Goal: Task Accomplishment & Management: Manage account settings

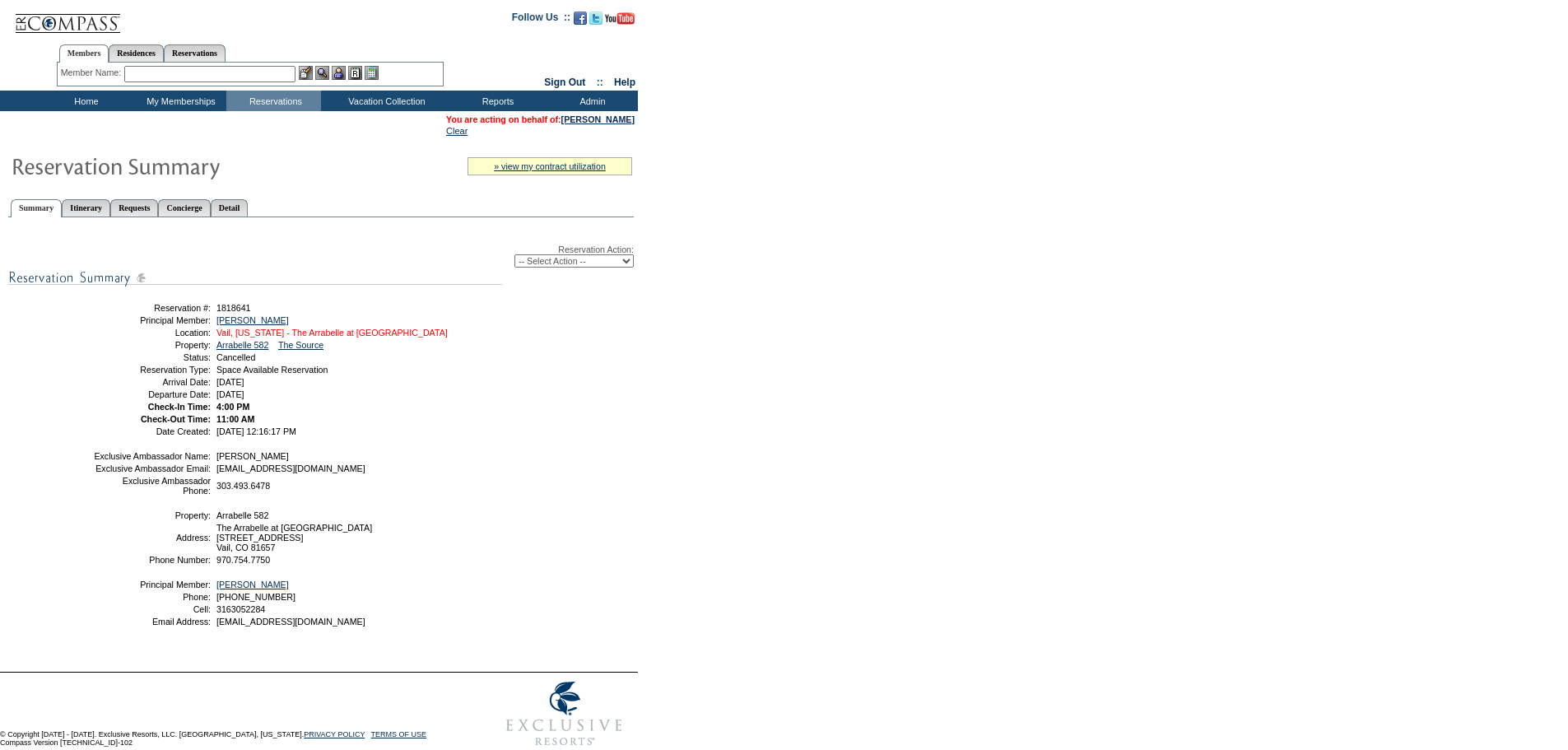
click at [362, 338] on link "Vail, [US_STATE] - The Arrabelle at [GEOGRAPHIC_DATA]" at bounding box center [332, 332] width 231 height 10
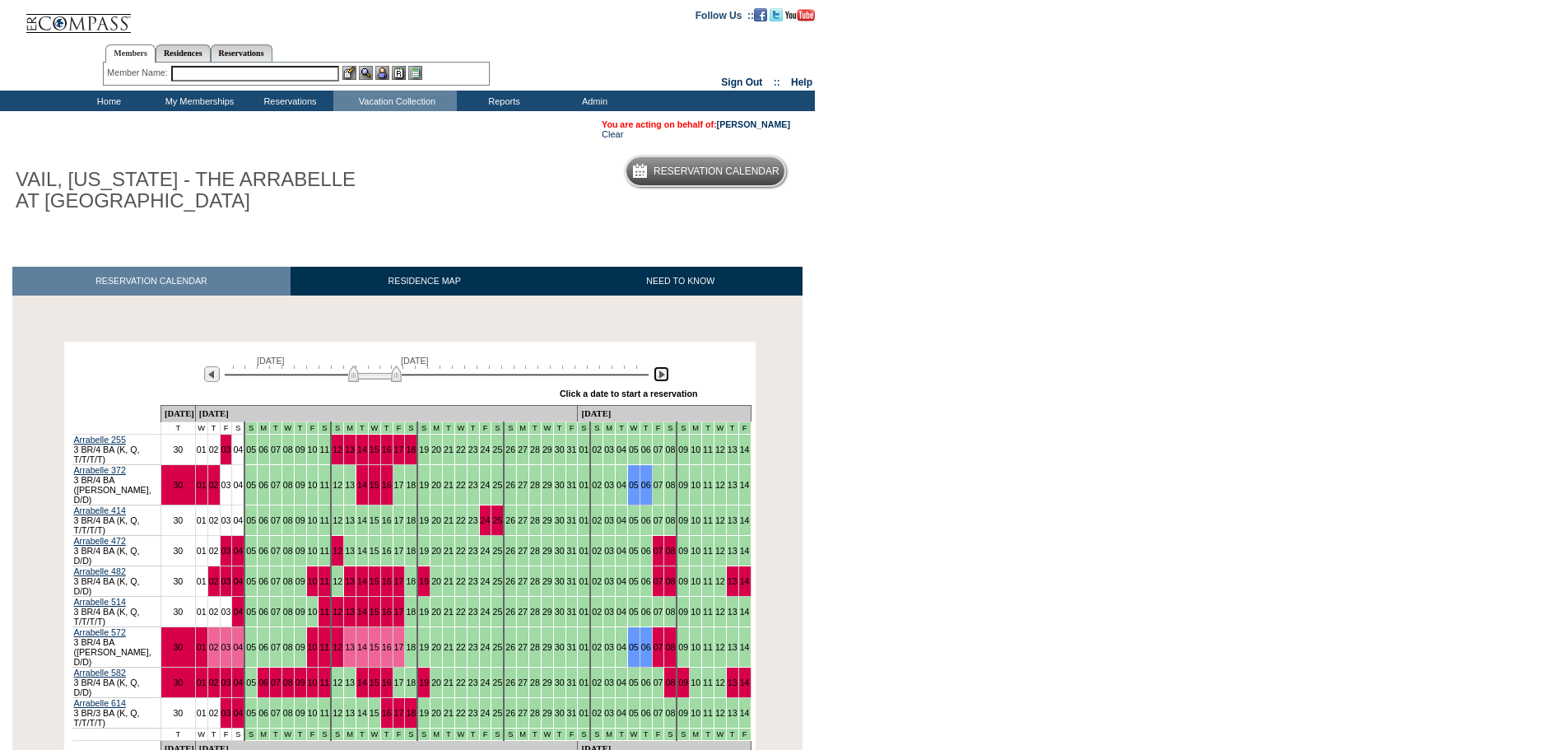
click at [659, 381] on img at bounding box center [661, 374] width 15 height 15
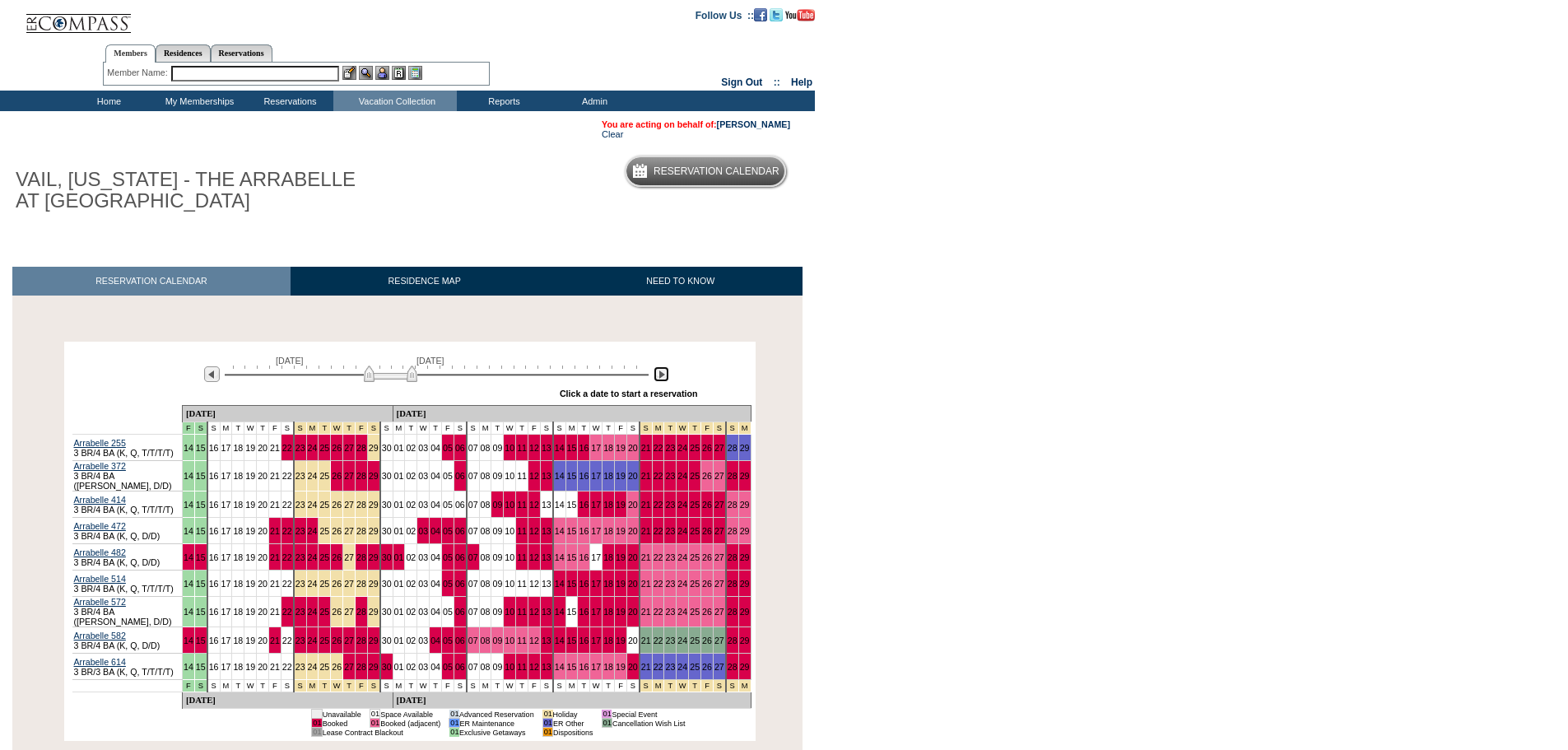
click at [659, 381] on img at bounding box center [661, 374] width 15 height 15
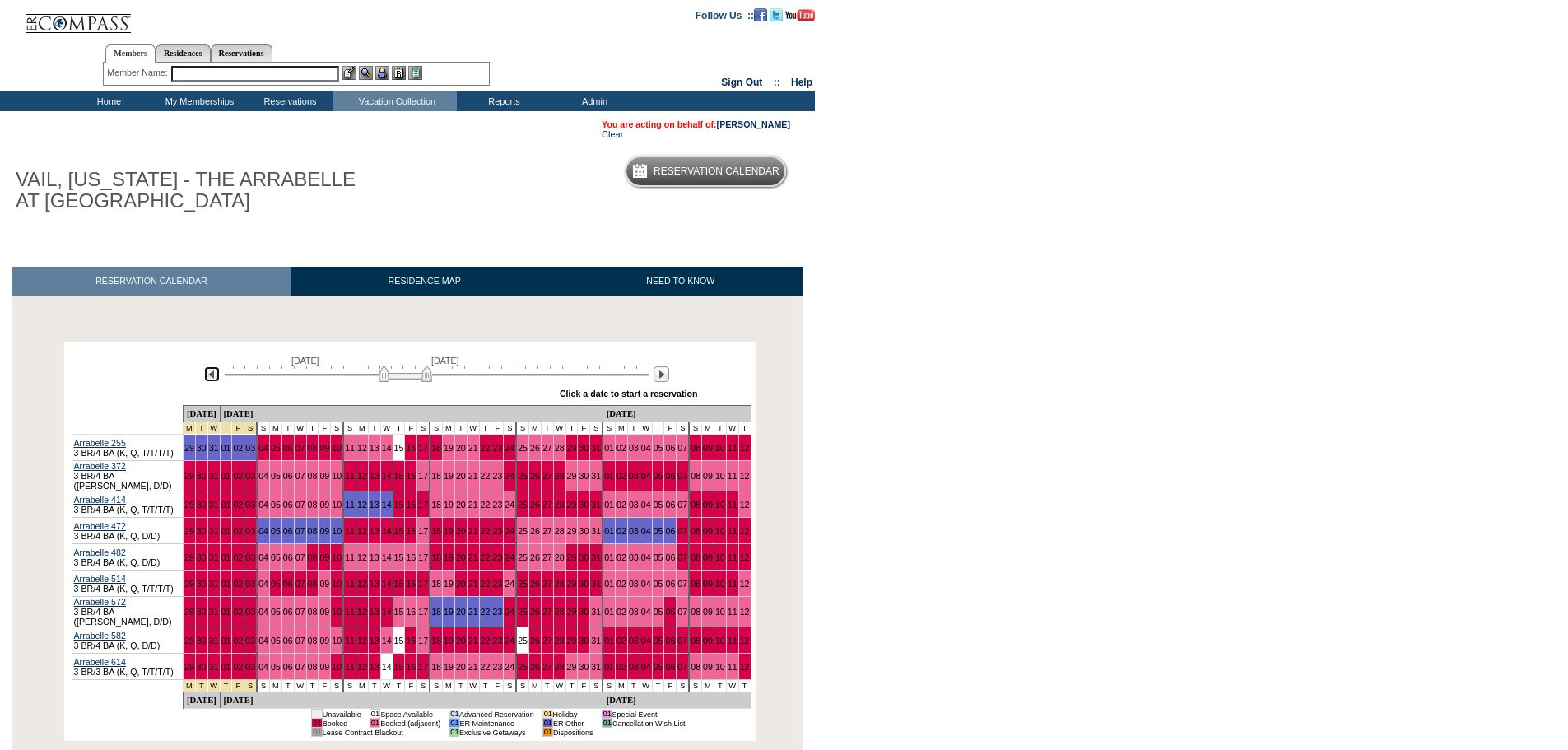
click at [213, 375] on img at bounding box center [212, 374] width 15 height 15
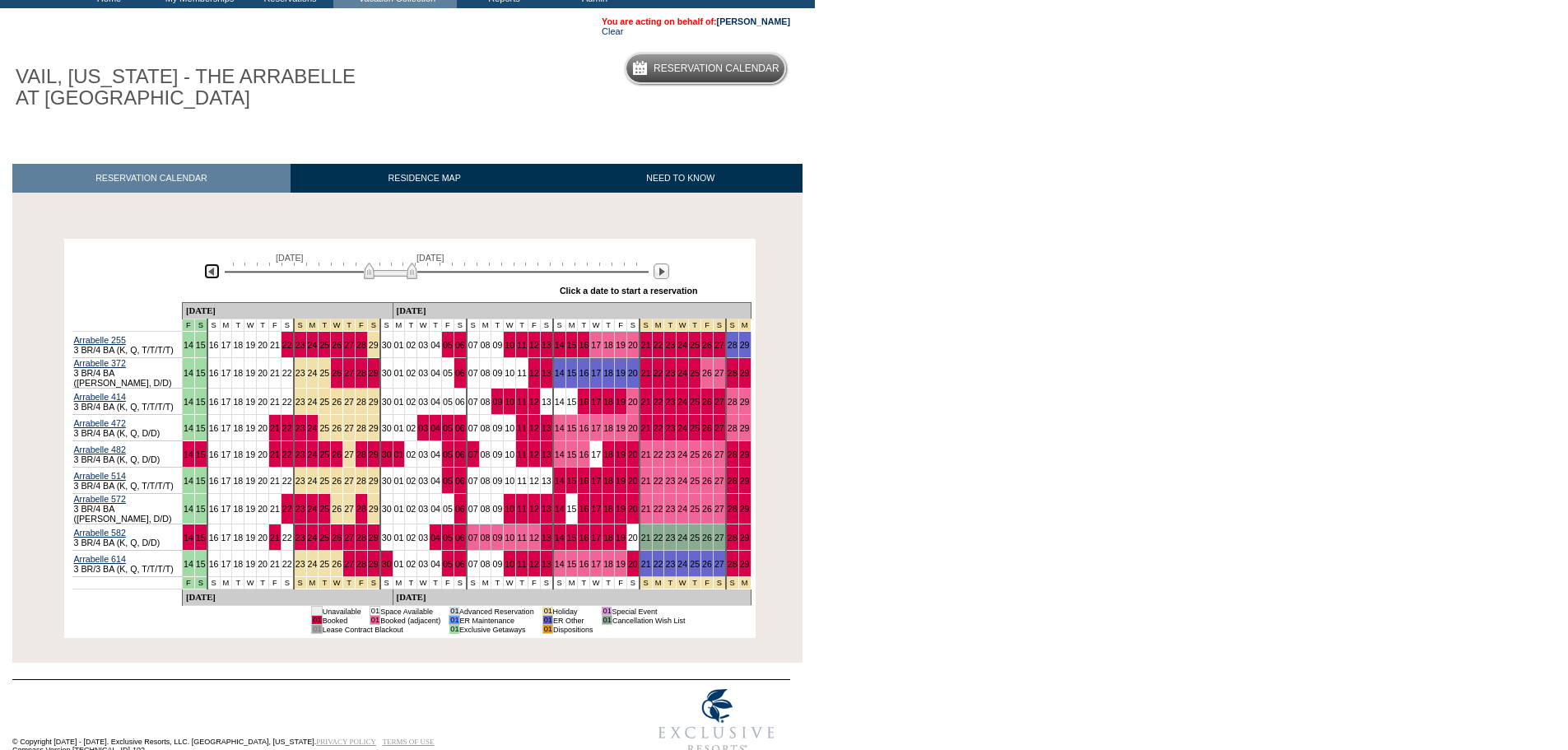
scroll to position [122, 0]
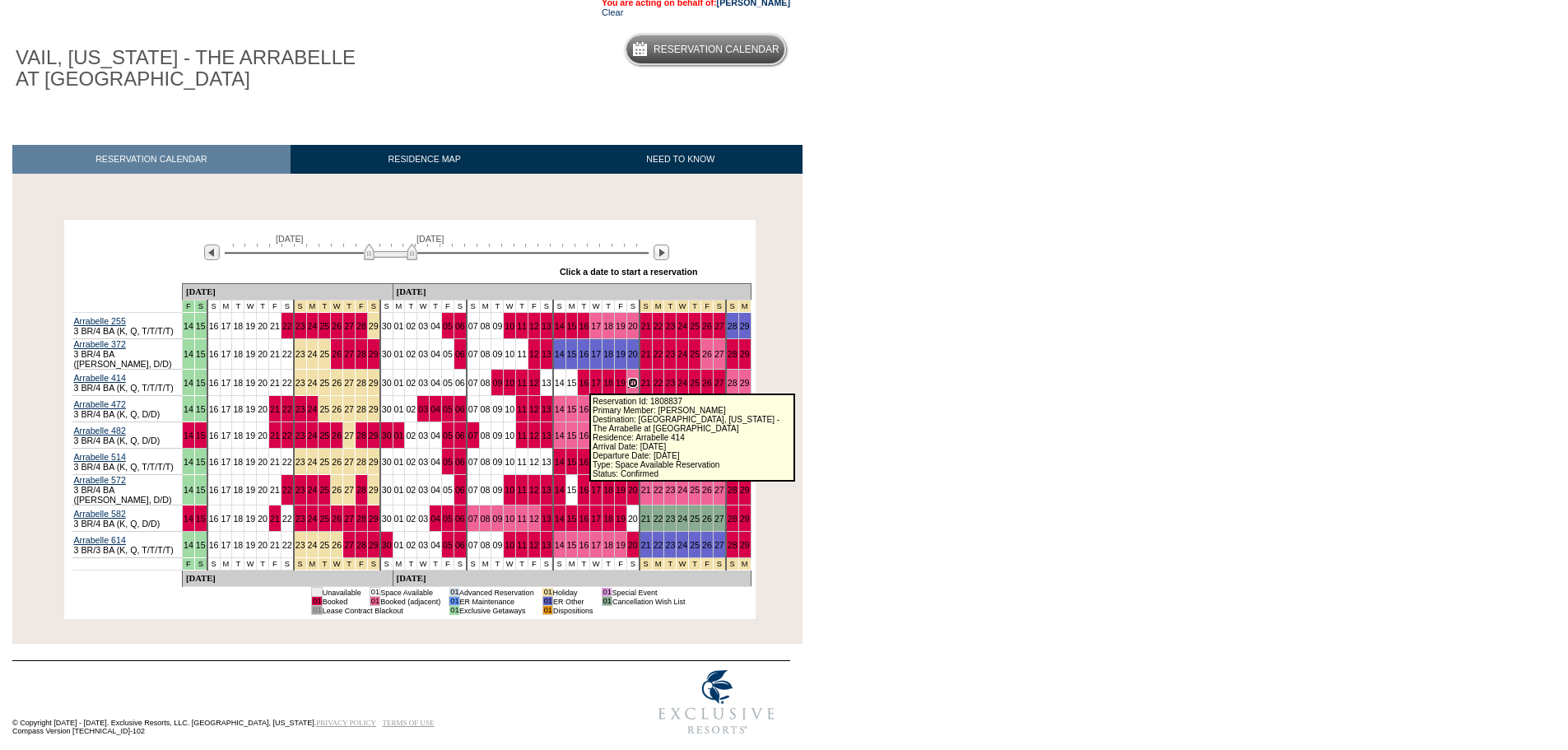
click at [628, 384] on link "20" at bounding box center [632, 382] width 10 height 10
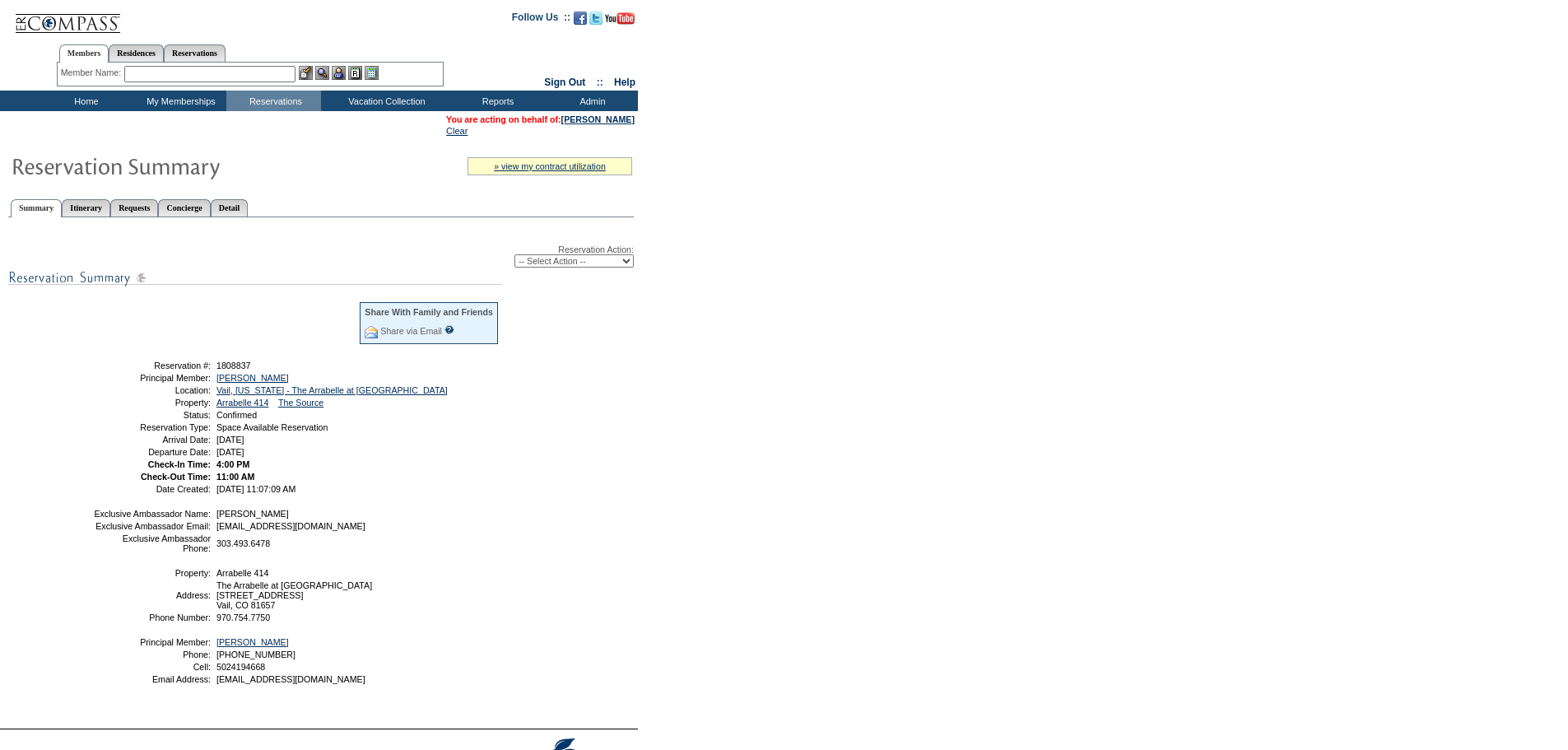
click at [616, 264] on select "-- Select Action -- Modify Reservation Dates Modify Reservation Cost Modify Occ…" at bounding box center [574, 261] width 119 height 13
select select "ChangeClubProp"
click at [514, 258] on select "-- Select Action -- Modify Reservation Dates Modify Reservation Cost Modify Occ…" at bounding box center [574, 261] width 119 height 13
